Goal: Browse casually: Explore the website without a specific task or goal

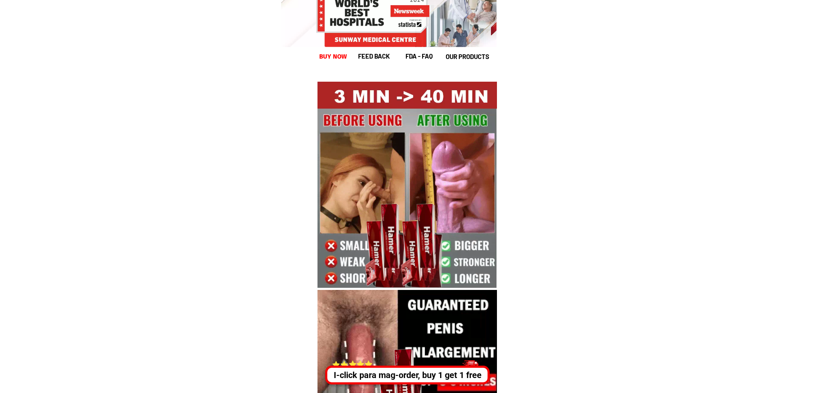
scroll to position [641, 0]
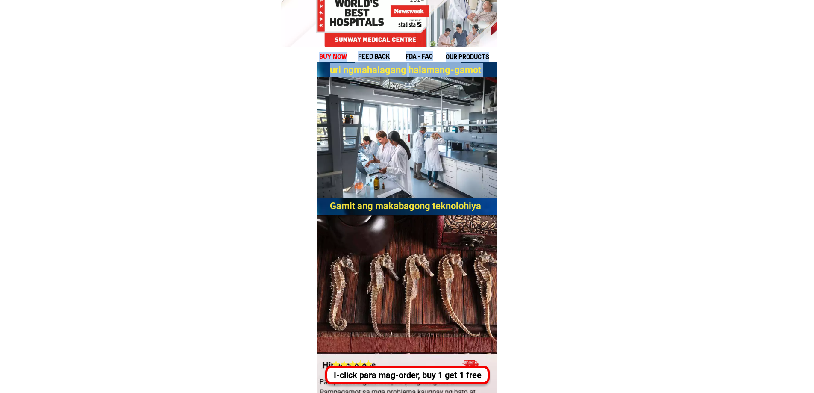
click at [465, 206] on h3 "Gamit ang makabagong teknolohiya" at bounding box center [409, 213] width 158 height 28
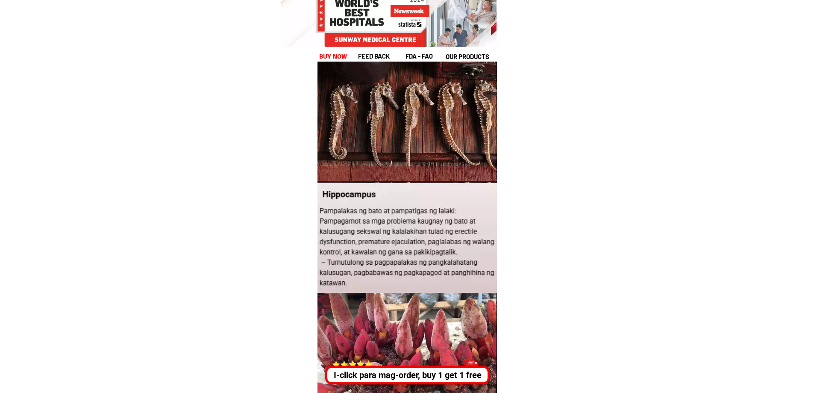
scroll to position [983, 0]
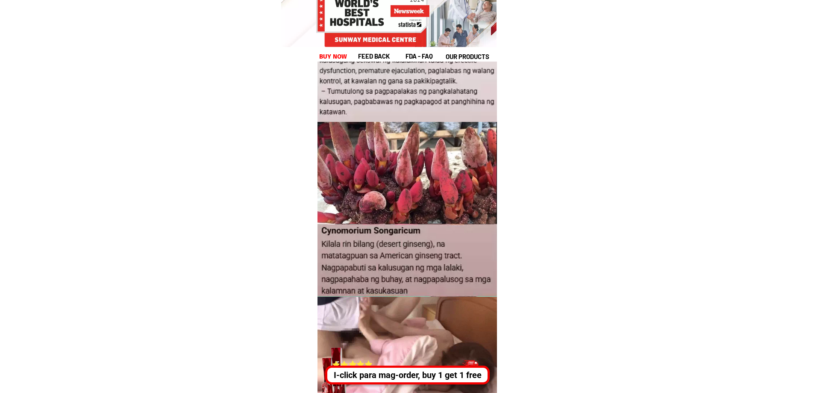
drag, startPoint x: 203, startPoint y: 133, endPoint x: 588, endPoint y: 275, distance: 410.4
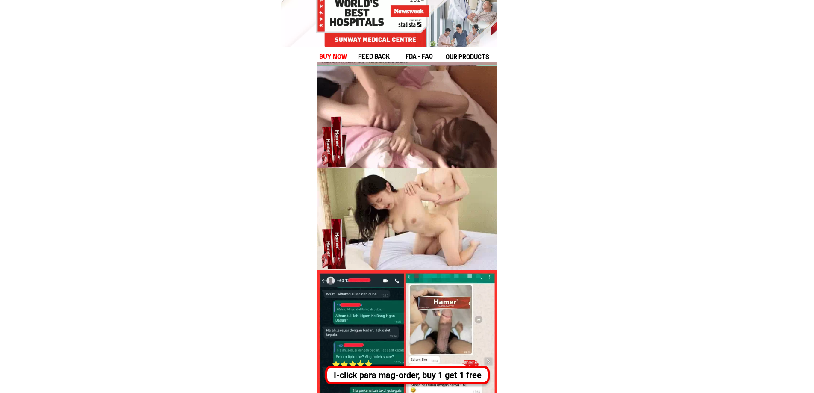
scroll to position [1282, 0]
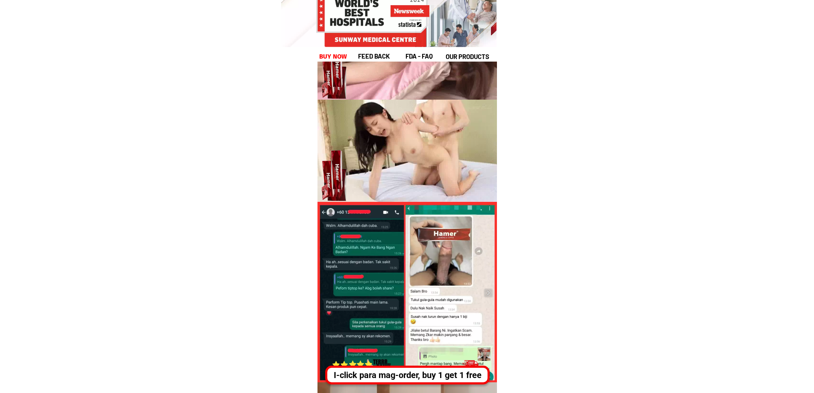
drag, startPoint x: 174, startPoint y: 124, endPoint x: 602, endPoint y: 309, distance: 466.8
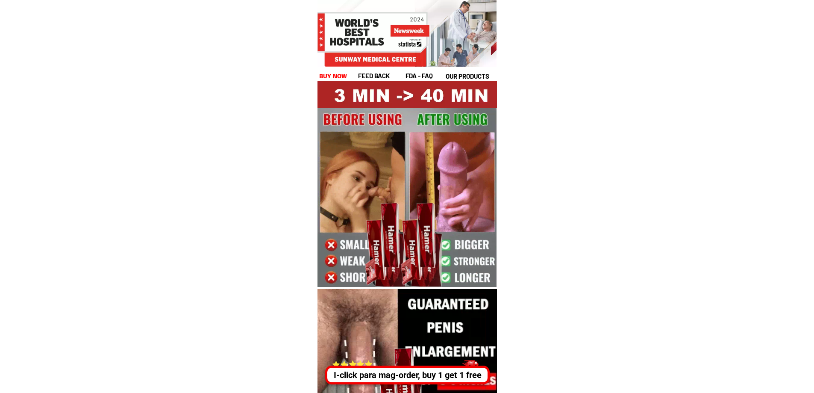
drag, startPoint x: 241, startPoint y: 207, endPoint x: 497, endPoint y: 319, distance: 279.6
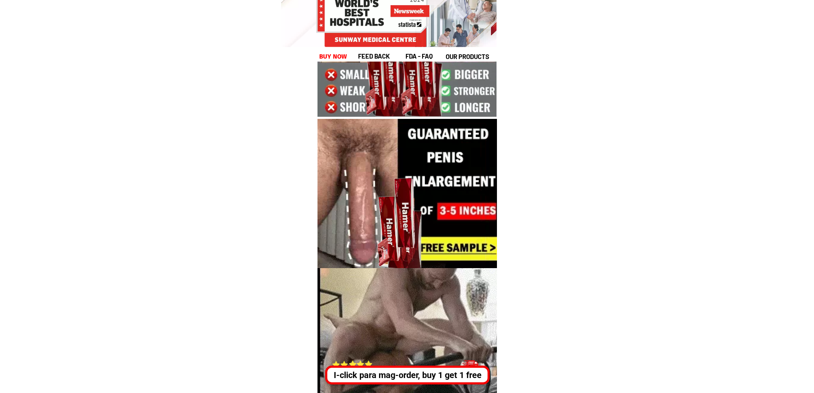
scroll to position [385, 0]
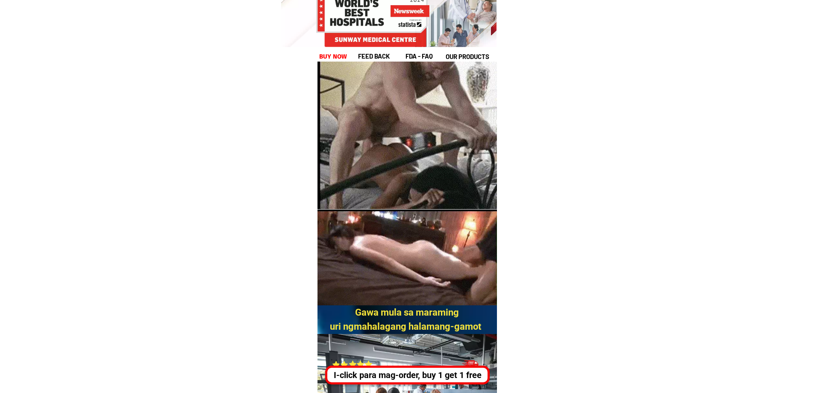
drag, startPoint x: 378, startPoint y: 307, endPoint x: 425, endPoint y: 331, distance: 53.1
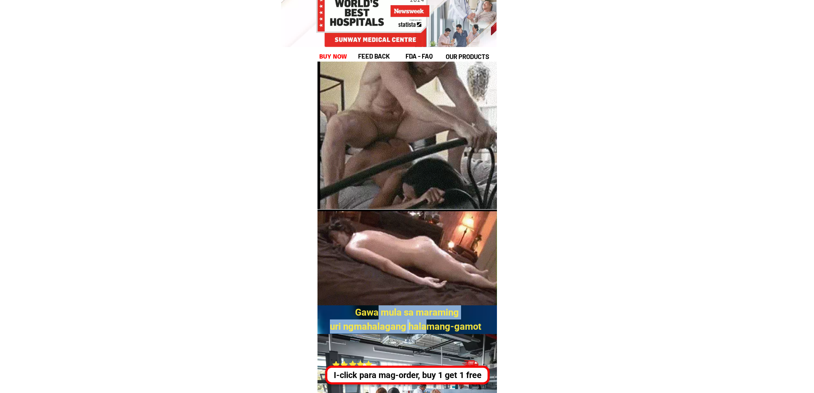
scroll to position [556, 0]
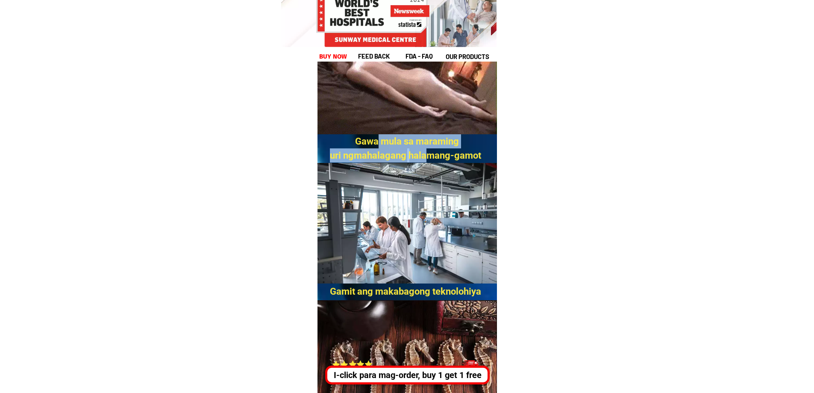
click at [366, 364] on div at bounding box center [366, 364] width 7 height 8
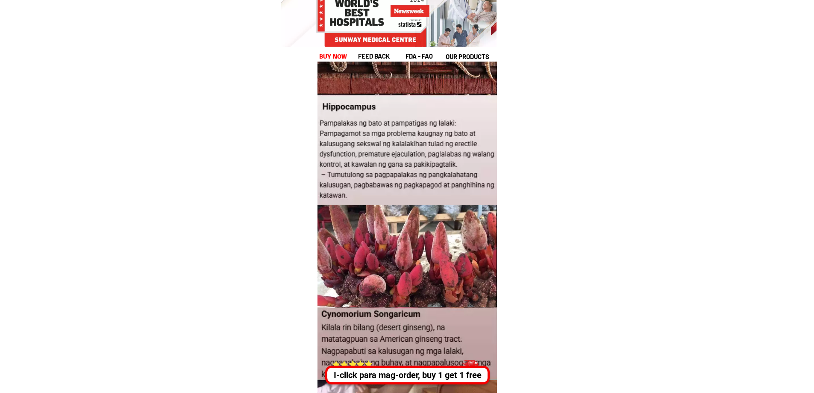
scroll to position [940, 0]
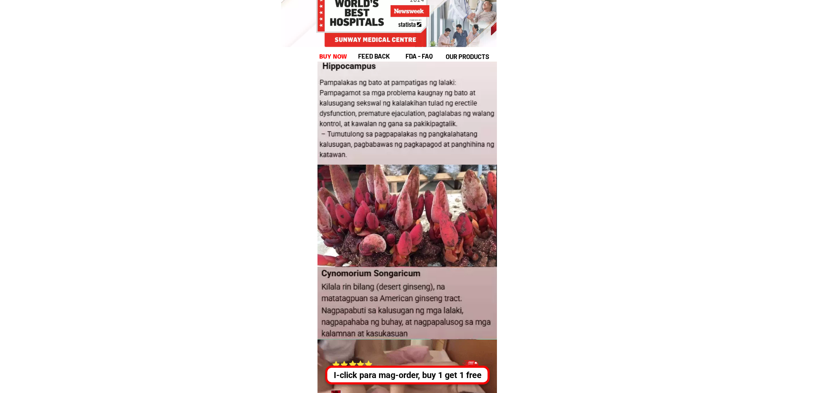
drag, startPoint x: 264, startPoint y: 244, endPoint x: 413, endPoint y: 290, distance: 156.1
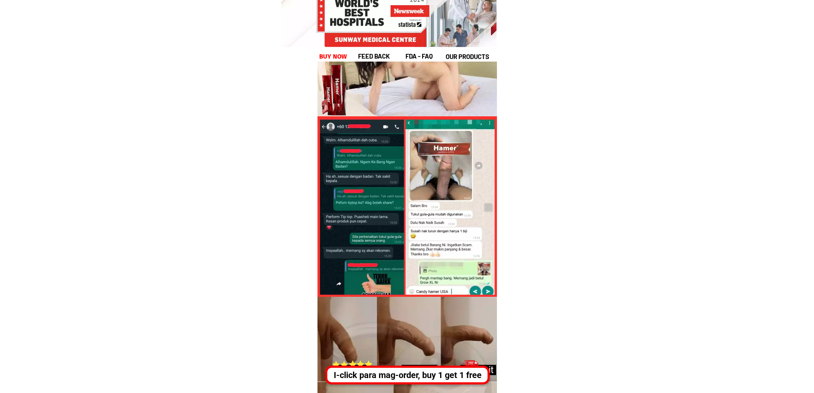
drag, startPoint x: 394, startPoint y: 259, endPoint x: 512, endPoint y: 315, distance: 130.2
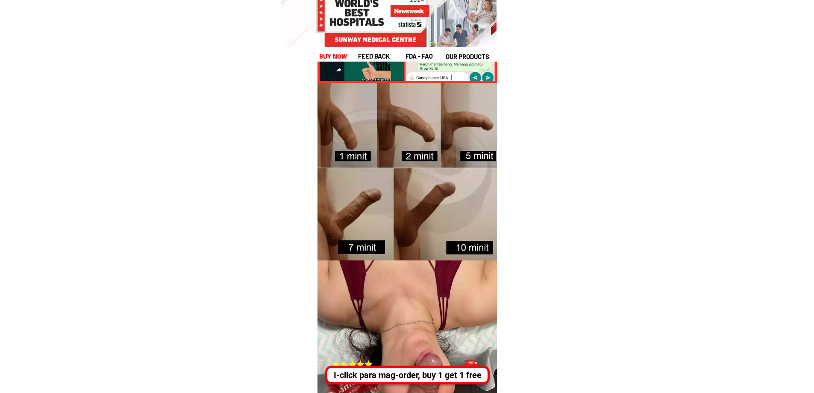
scroll to position [1966, 0]
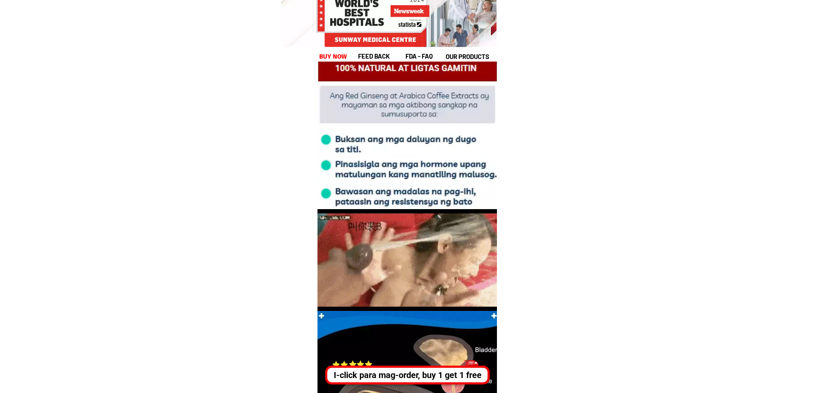
drag, startPoint x: 279, startPoint y: 179, endPoint x: 577, endPoint y: 303, distance: 323.4
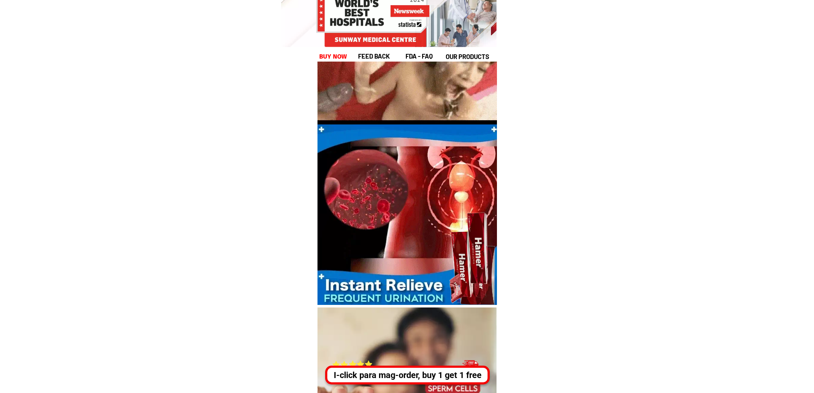
scroll to position [2094, 0]
